Goal: Task Accomplishment & Management: Use online tool/utility

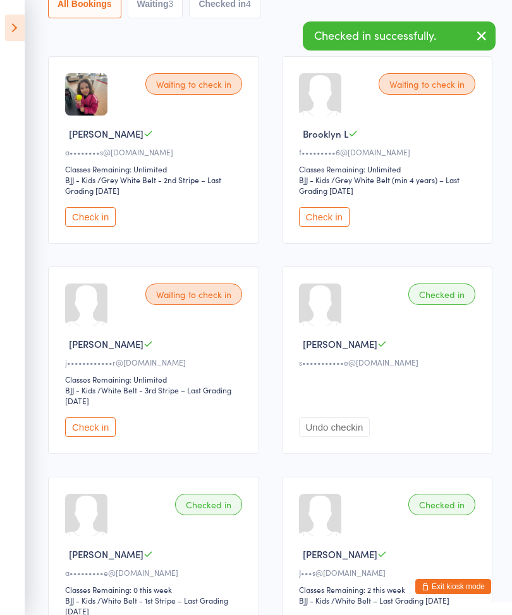
click at [103, 212] on div "Waiting to check in [PERSON_NAME] J a••••••••s@[DOMAIN_NAME] Classes Remaining:…" at bounding box center [153, 150] width 211 height 188
click at [102, 225] on button "Check in" at bounding box center [90, 217] width 51 height 20
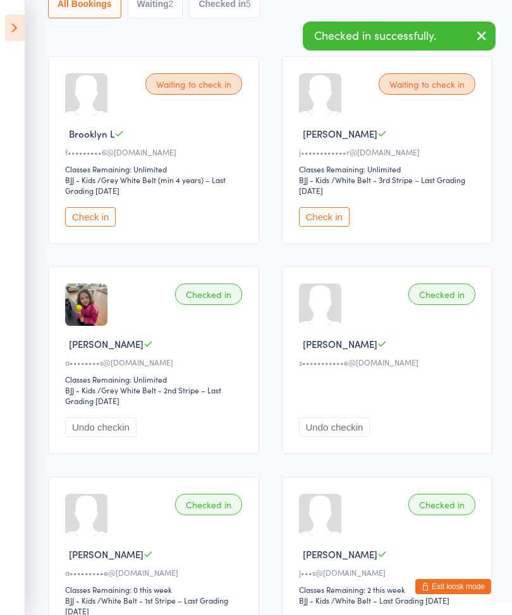
click at [347, 227] on button "Check in" at bounding box center [324, 217] width 51 height 20
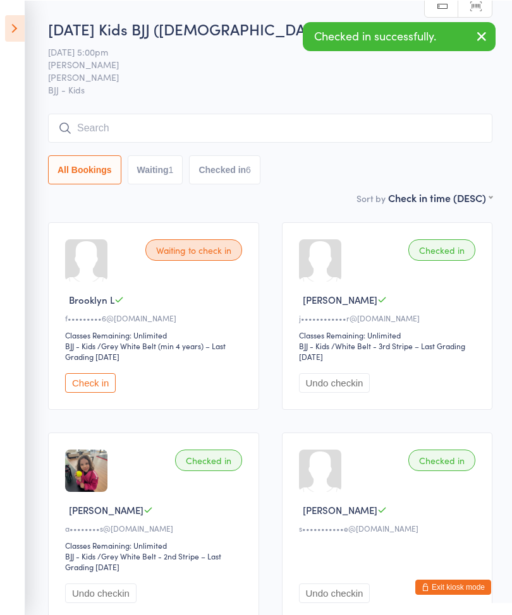
click at [132, 132] on input "search" at bounding box center [270, 127] width 444 height 29
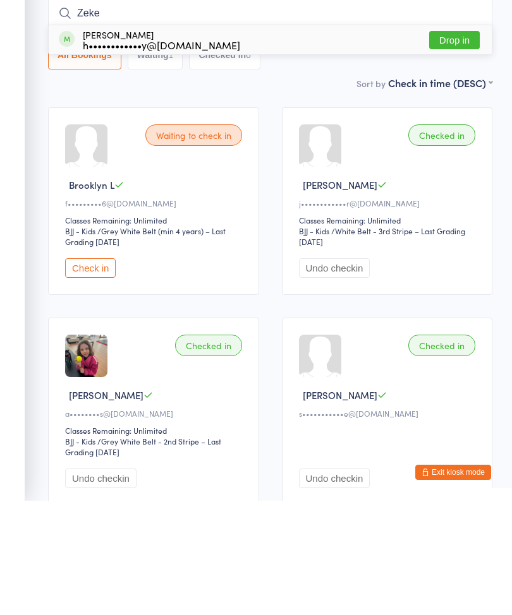
type input "Zeke"
click at [455, 145] on button "Drop in" at bounding box center [454, 154] width 51 height 18
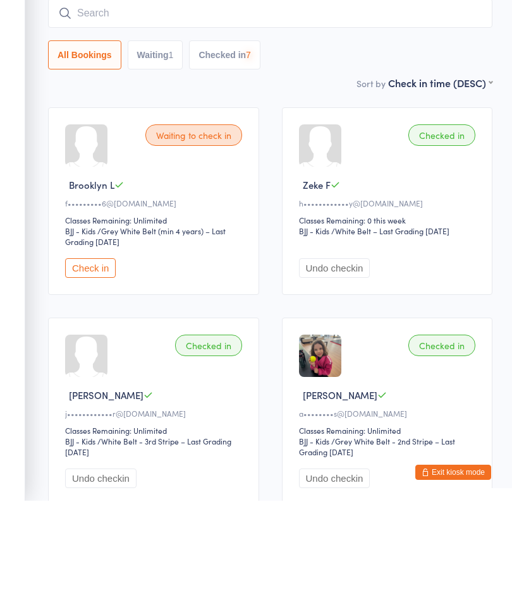
click at [136, 113] on input "search" at bounding box center [270, 127] width 444 height 29
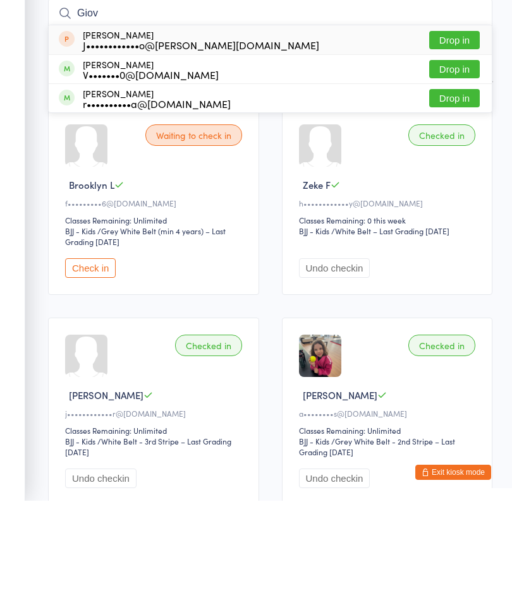
type input "Giov"
click at [446, 174] on button "Drop in" at bounding box center [454, 183] width 51 height 18
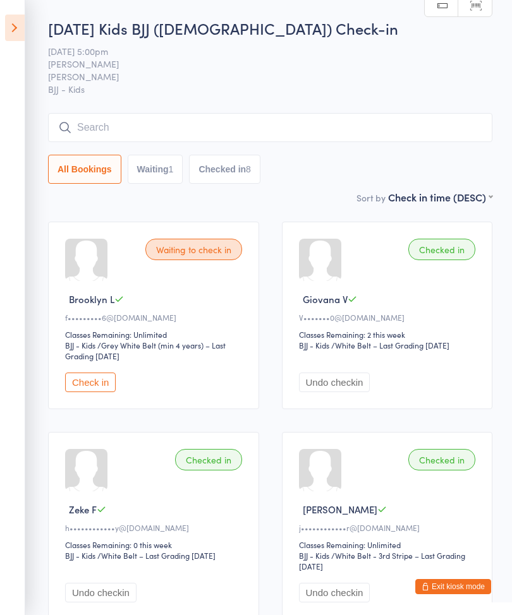
click at [20, 23] on icon at bounding box center [15, 28] width 20 height 27
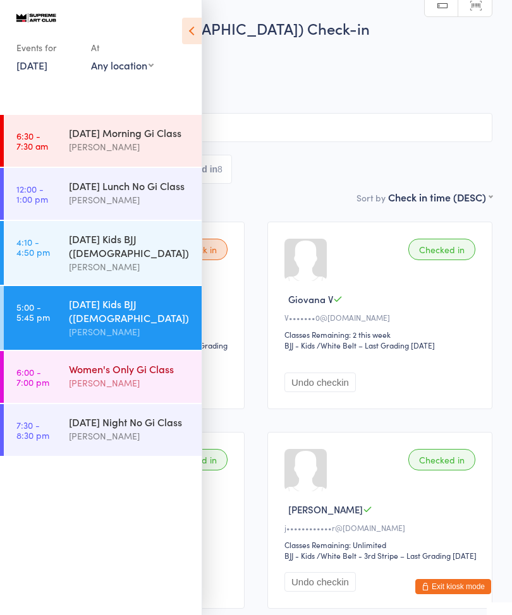
click at [145, 351] on div "Women's Only Gi Class [PERSON_NAME]" at bounding box center [135, 376] width 133 height 50
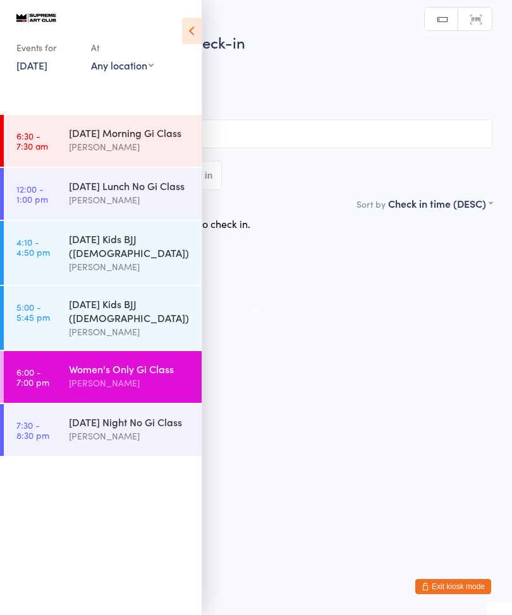
click at [199, 21] on icon at bounding box center [192, 31] width 20 height 27
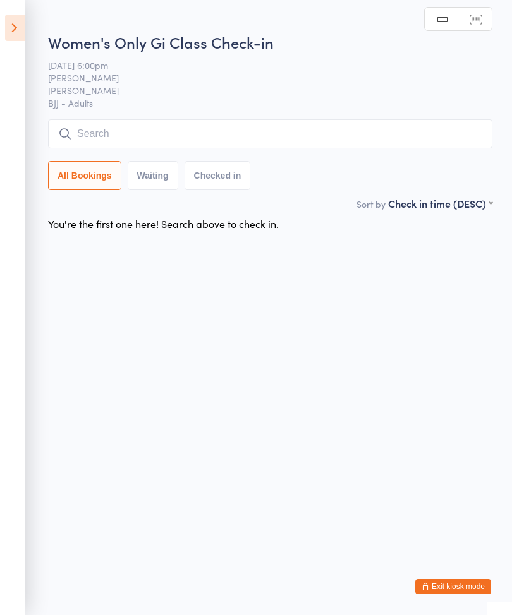
click at [198, 135] on input "search" at bounding box center [270, 133] width 444 height 29
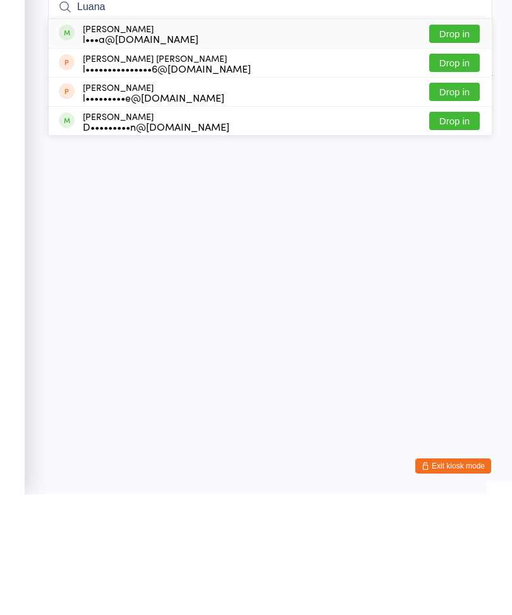
type input "Luana"
click at [143, 154] on div "l•••a@[DOMAIN_NAME]" at bounding box center [141, 159] width 116 height 10
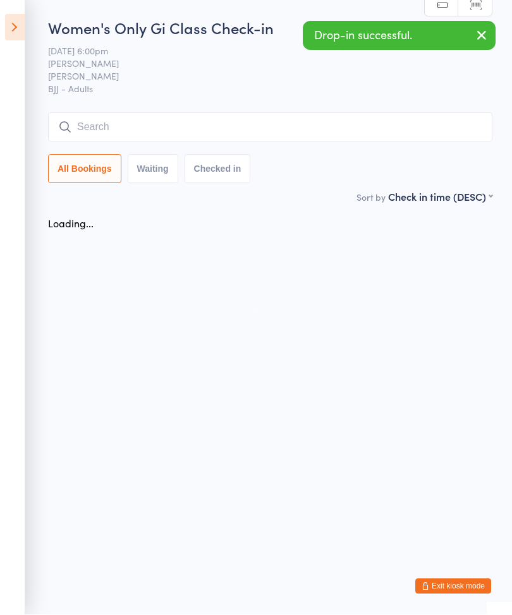
click at [152, 125] on input "search" at bounding box center [270, 127] width 444 height 29
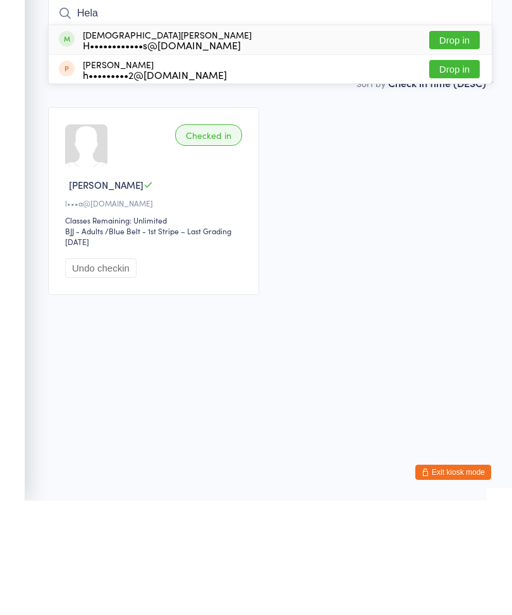
type input "Hela"
click at [279, 140] on div "[DEMOGRAPHIC_DATA][PERSON_NAME] H••••••••••••s@[DOMAIN_NAME] Drop in" at bounding box center [270, 154] width 443 height 29
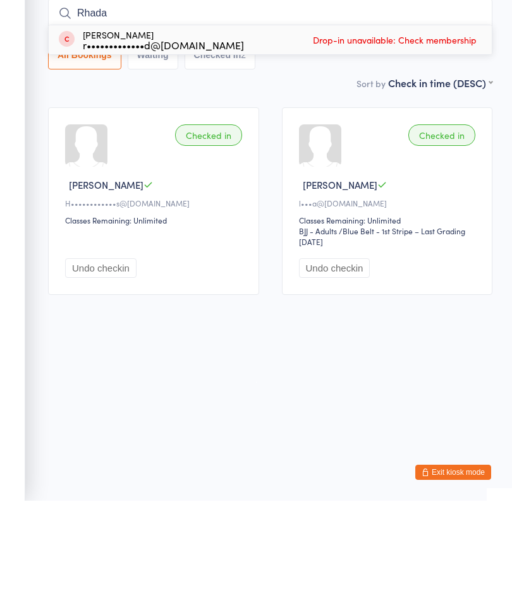
type input "Rhada"
click at [292, 140] on div "[PERSON_NAME] r•••••••••••••d@[DOMAIN_NAME] Drop-in unavailable: Check membersh…" at bounding box center [270, 154] width 443 height 29
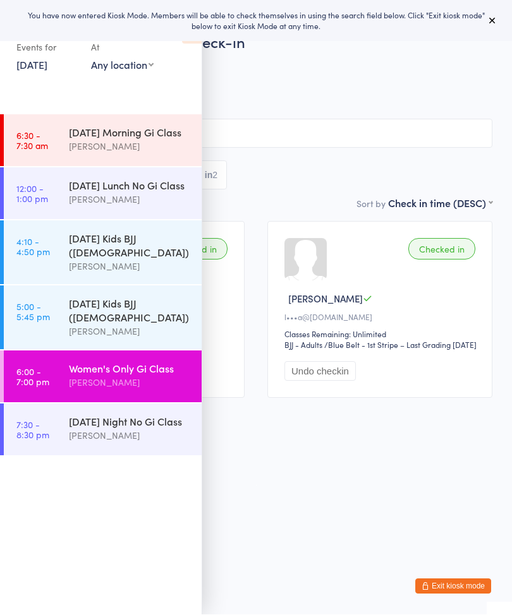
click at [488, 21] on icon at bounding box center [492, 21] width 10 height 10
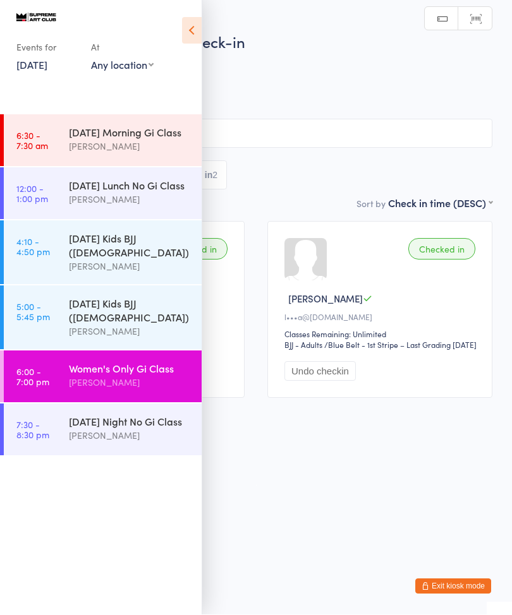
click at [196, 28] on icon at bounding box center [192, 31] width 20 height 27
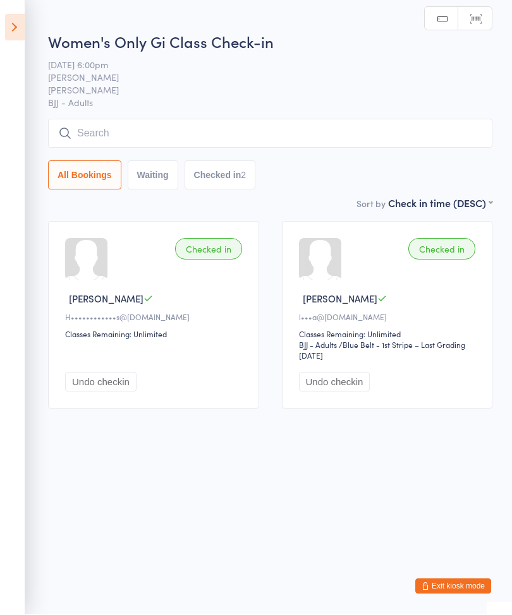
click at [116, 131] on input "search" at bounding box center [270, 133] width 444 height 29
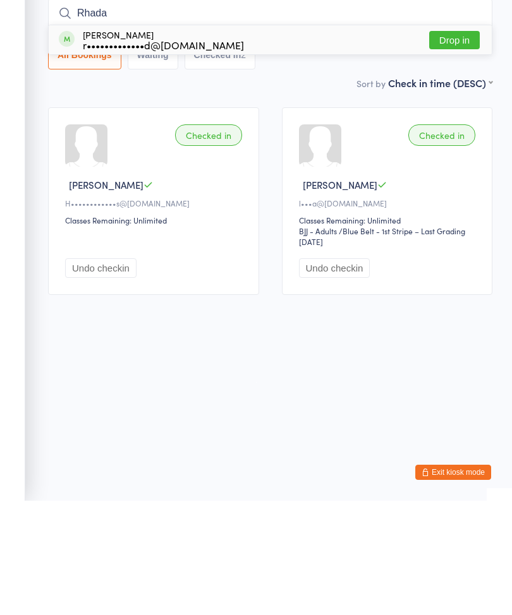
type input "Rhada"
click at [458, 145] on button "Drop in" at bounding box center [454, 154] width 51 height 18
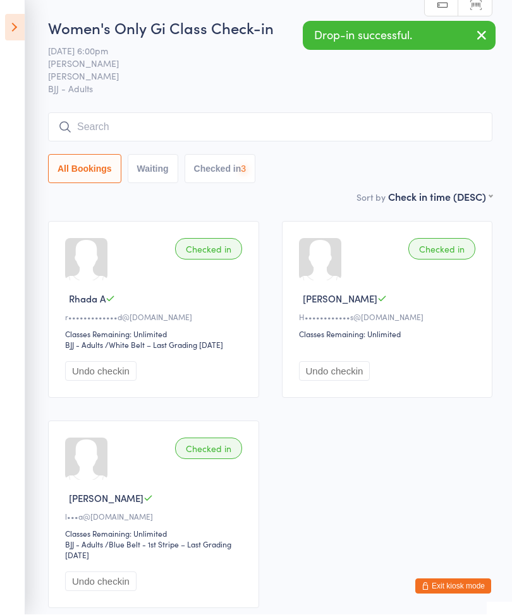
scroll to position [1, 0]
